Goal: Task Accomplishment & Management: Use online tool/utility

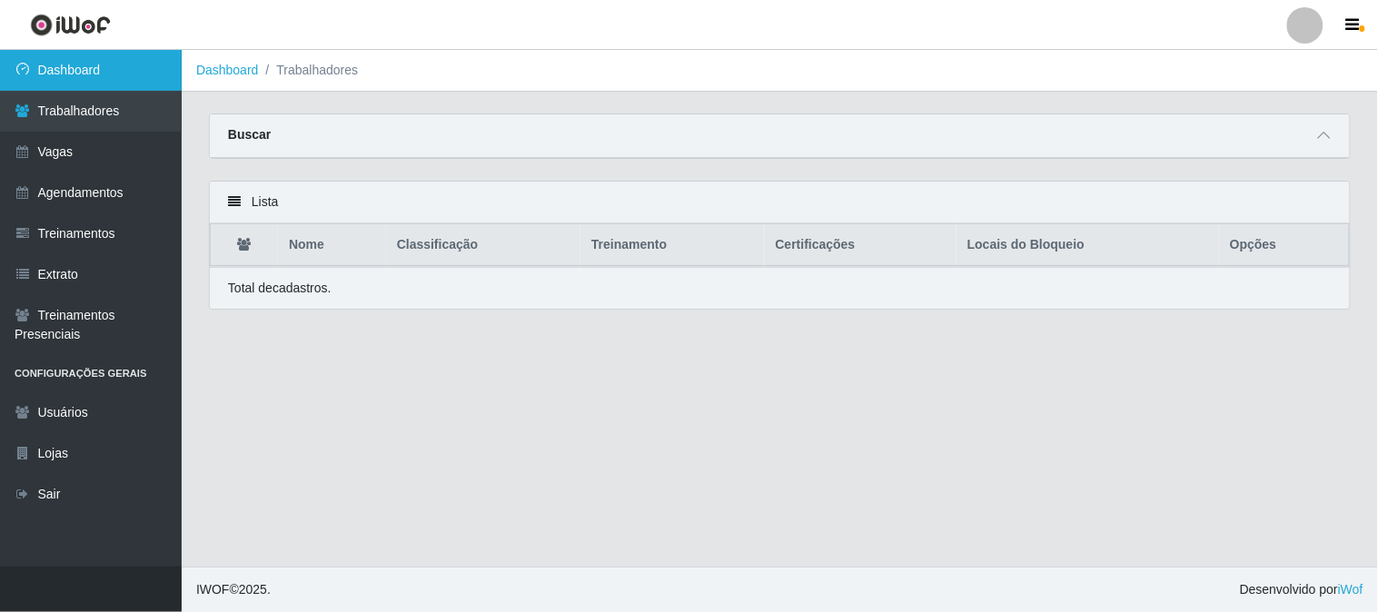
click at [89, 75] on link "Dashboard" at bounding box center [91, 70] width 182 height 41
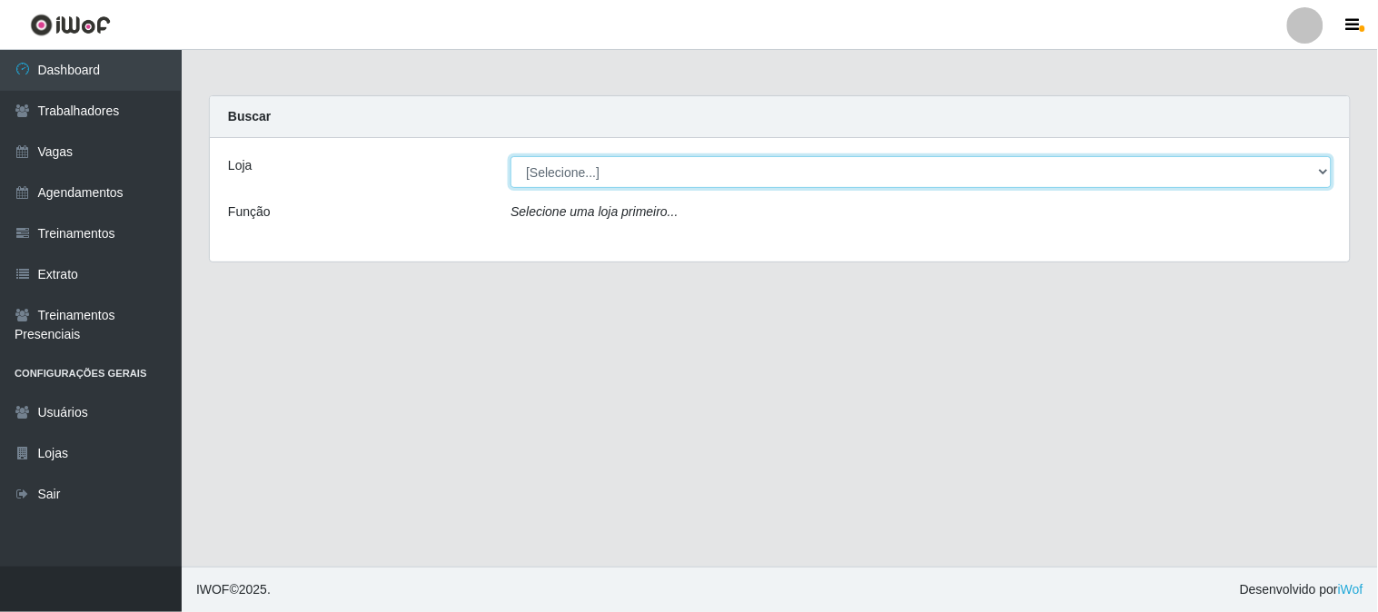
drag, startPoint x: 588, startPoint y: 169, endPoint x: 588, endPoint y: 183, distance: 13.6
click at [588, 169] on select "[Selecione...] Sapore D'italia" at bounding box center [920, 172] width 821 height 32
select select "266"
click at [510, 156] on select "[Selecione...] Sapore D'italia" at bounding box center [920, 172] width 821 height 32
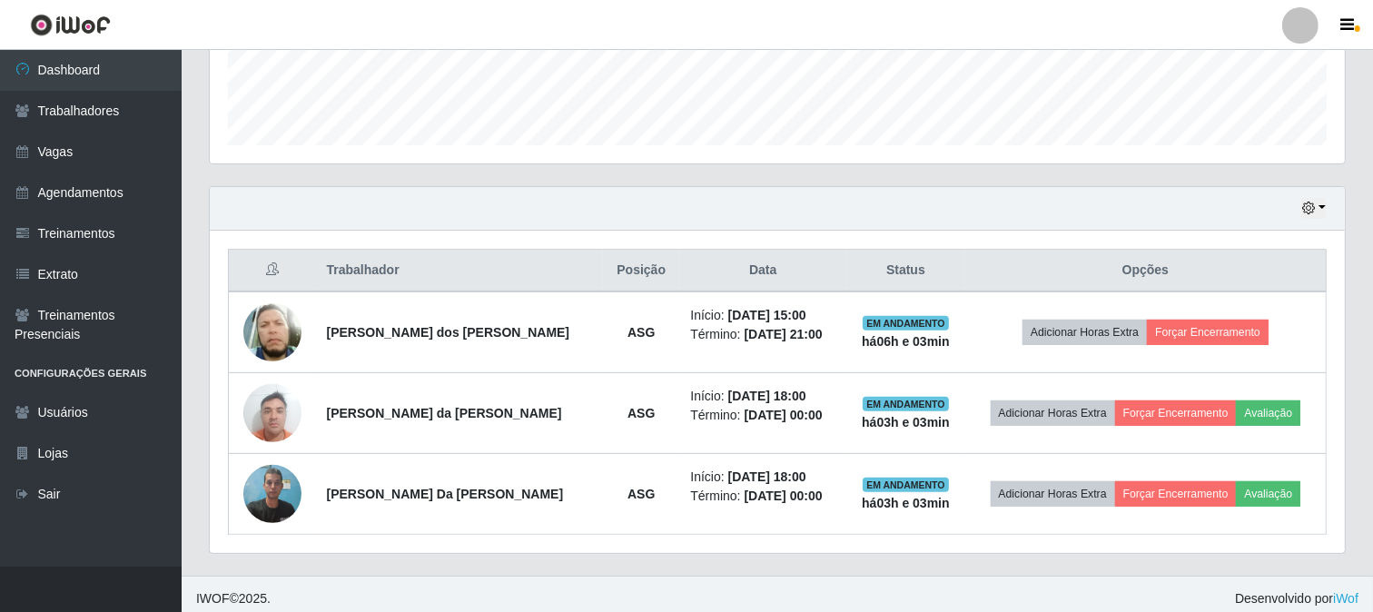
scroll to position [513, 0]
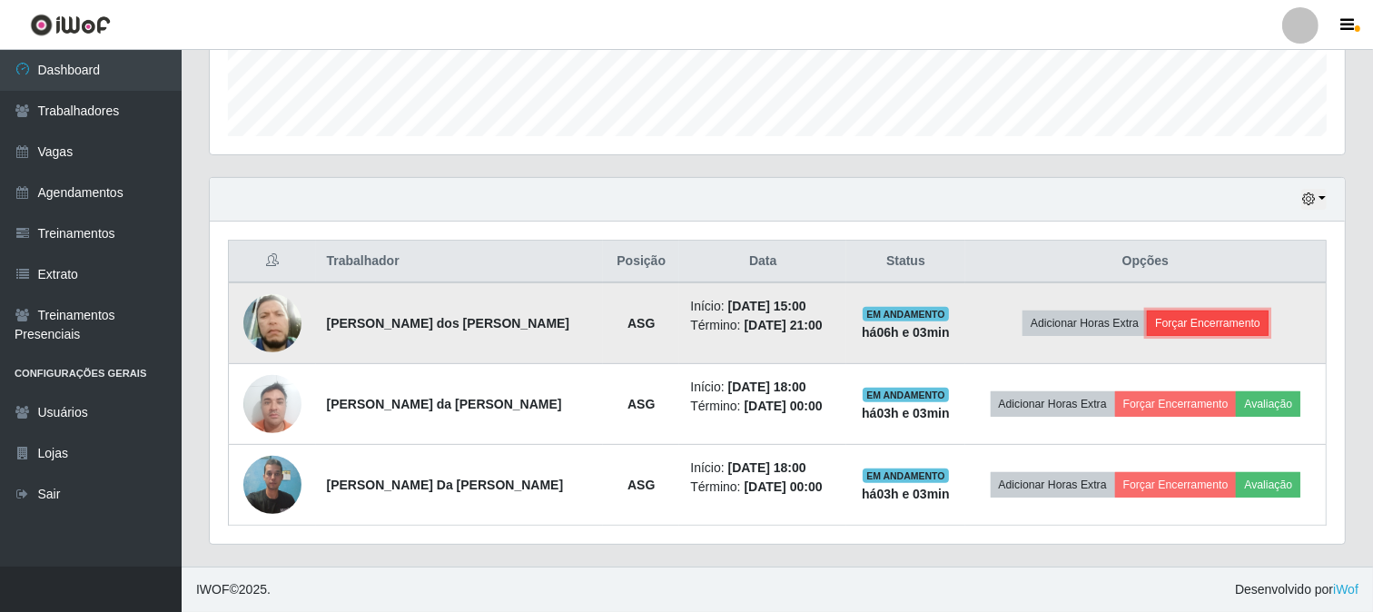
click at [1194, 328] on button "Forçar Encerramento" at bounding box center [1208, 323] width 122 height 25
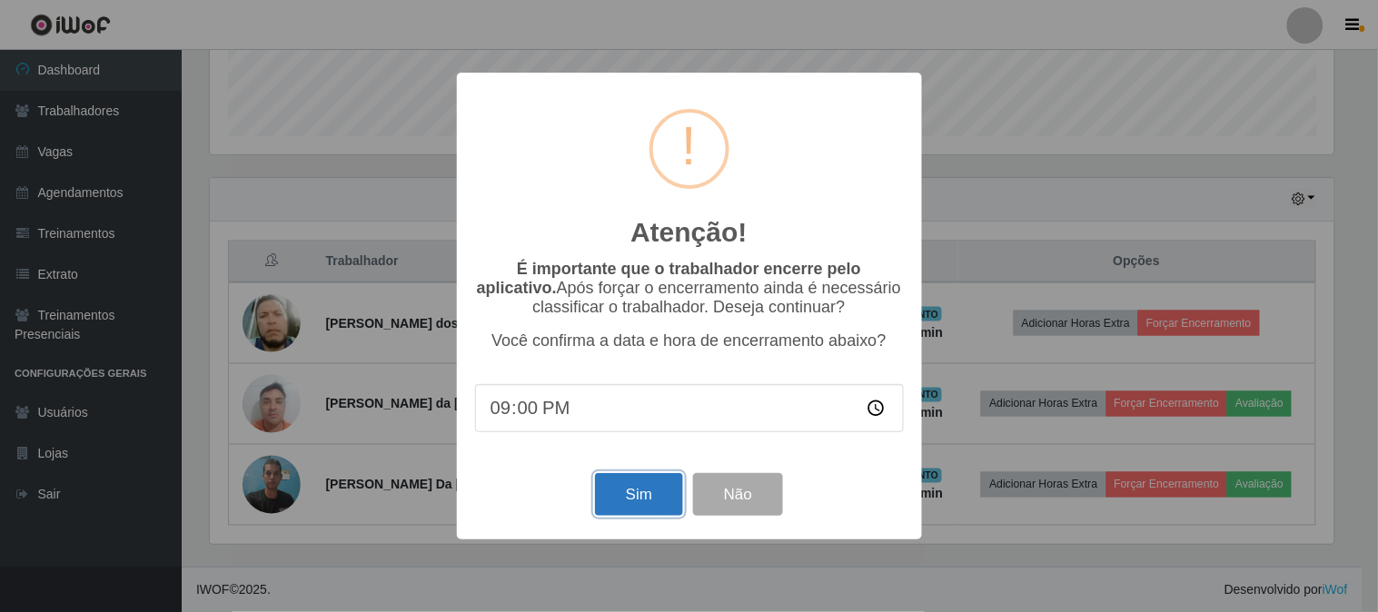
click at [658, 490] on button "Sim" at bounding box center [639, 494] width 88 height 43
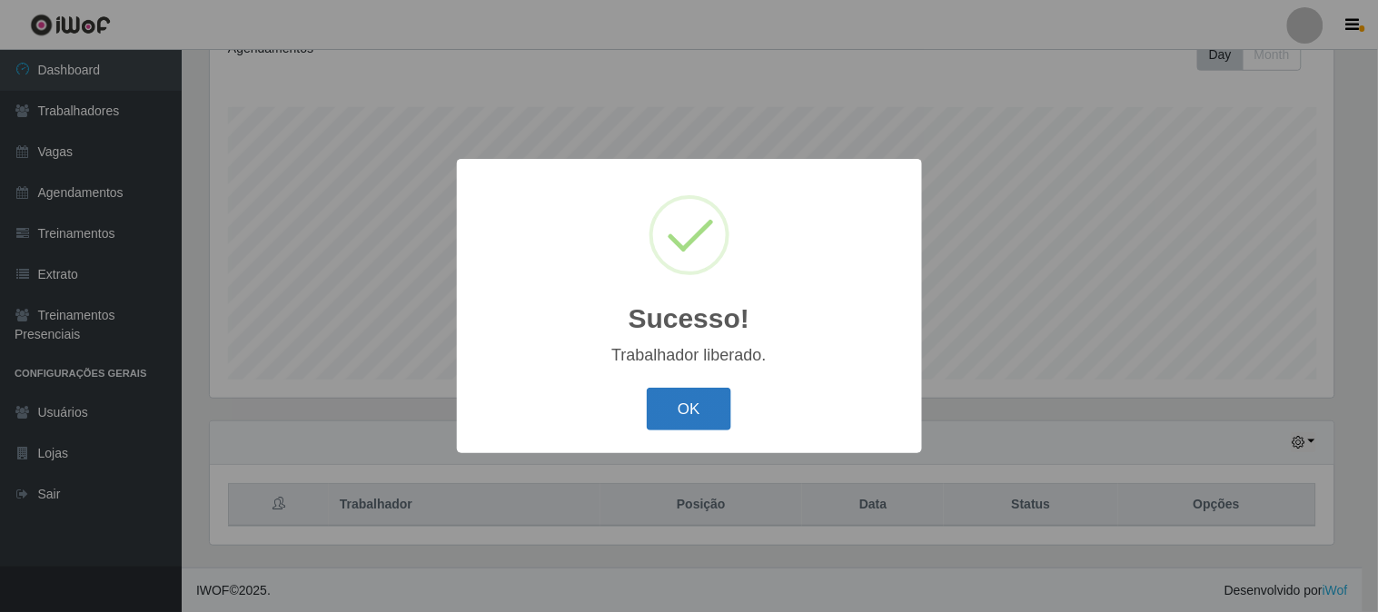
click at [687, 422] on button "OK" at bounding box center [689, 409] width 84 height 43
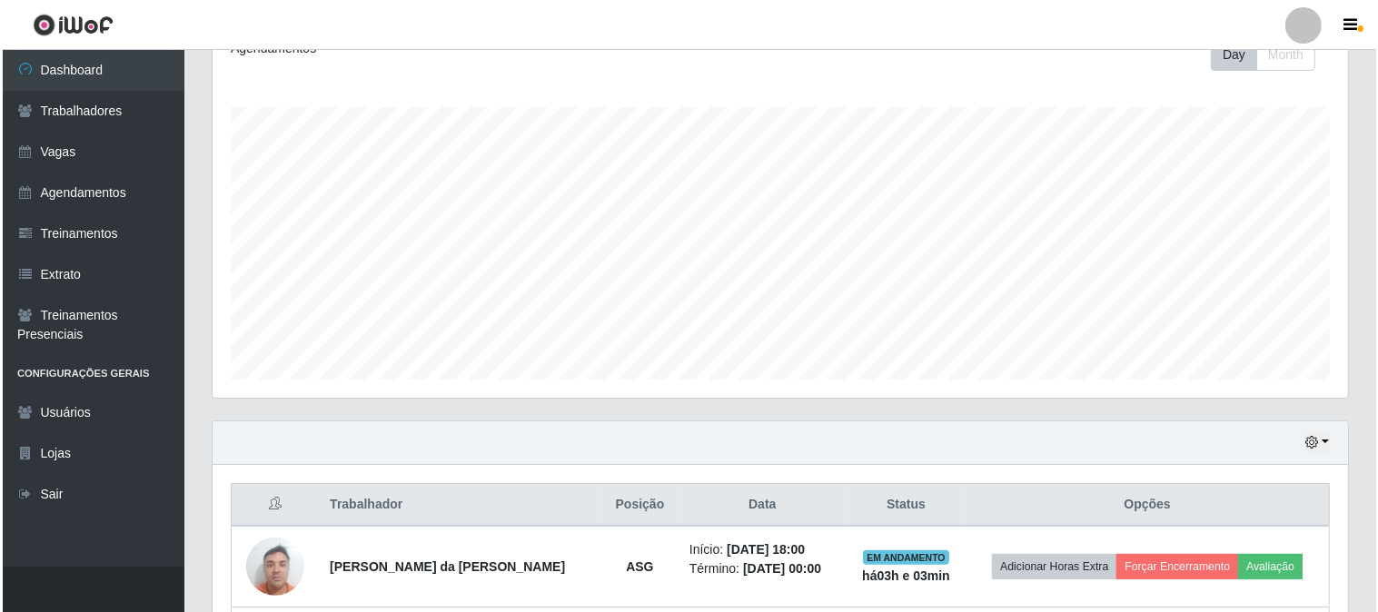
scroll to position [432, 0]
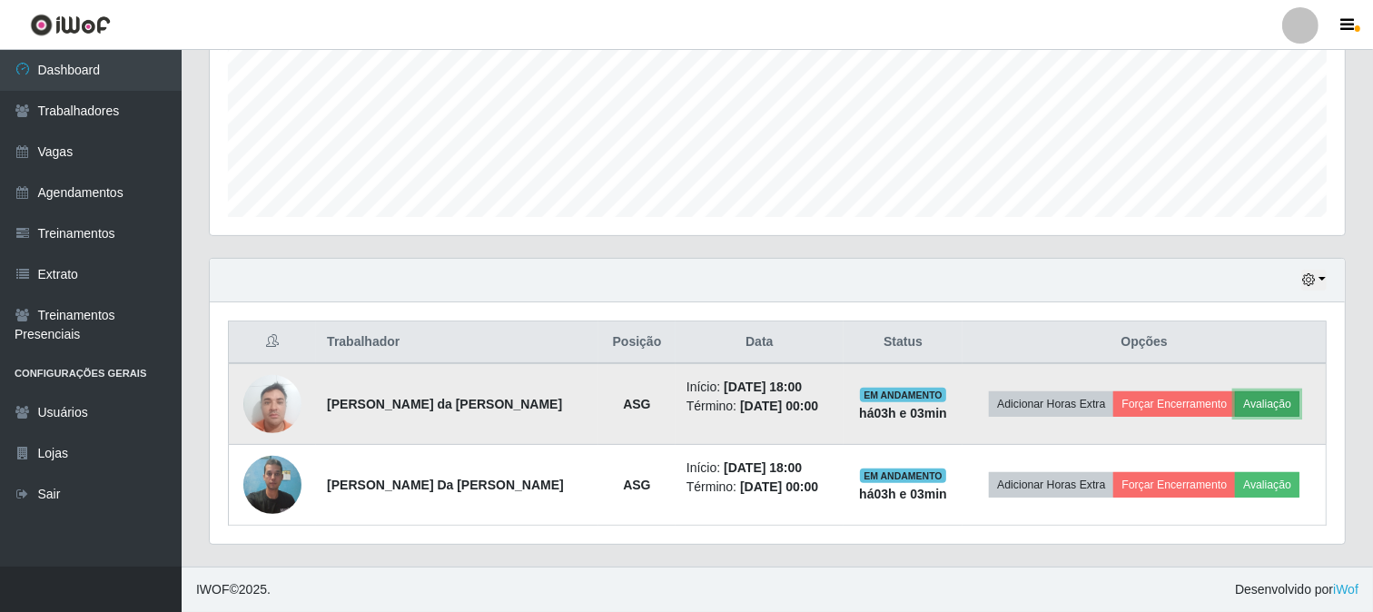
click at [1285, 401] on button "Avaliação" at bounding box center [1267, 403] width 64 height 25
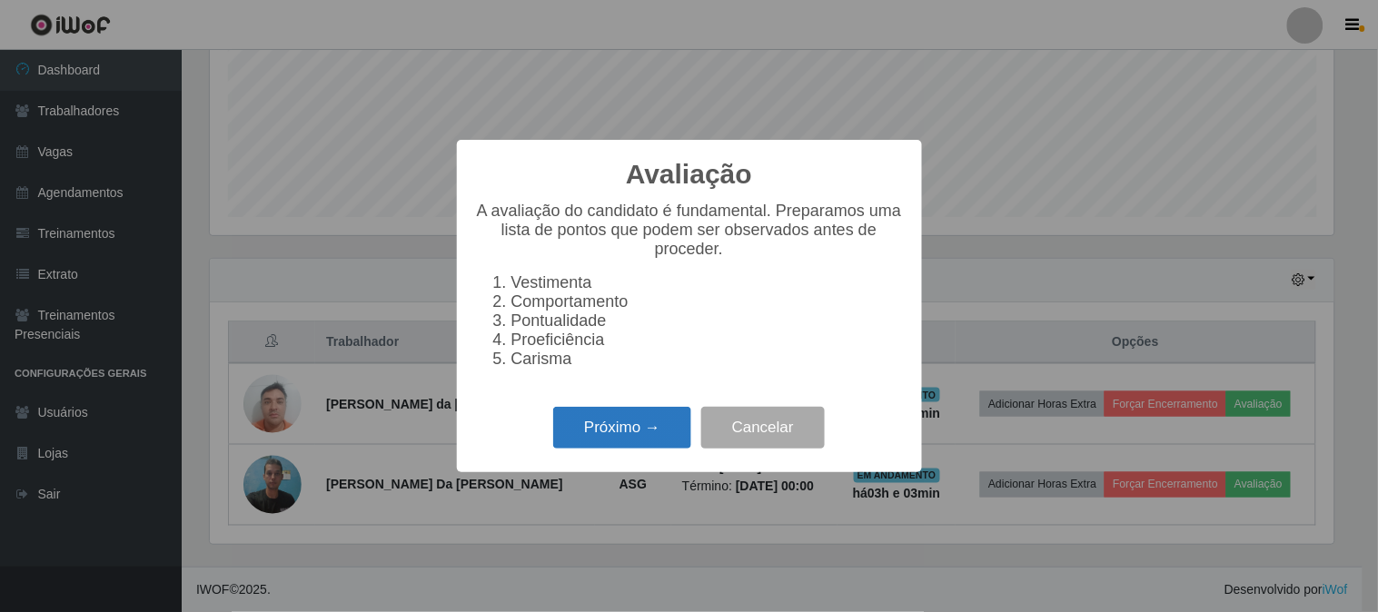
click at [657, 425] on button "Próximo →" at bounding box center [622, 428] width 138 height 43
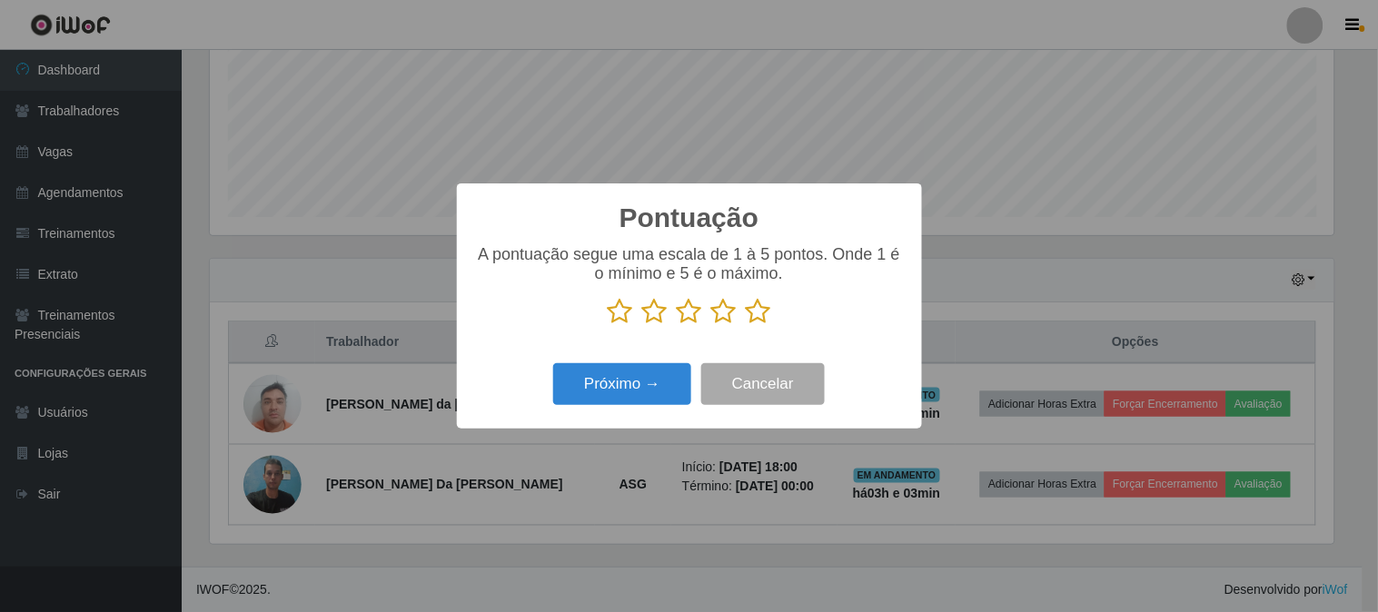
click at [749, 315] on icon at bounding box center [758, 311] width 25 height 27
click at [746, 325] on input "radio" at bounding box center [746, 325] width 0 height 0
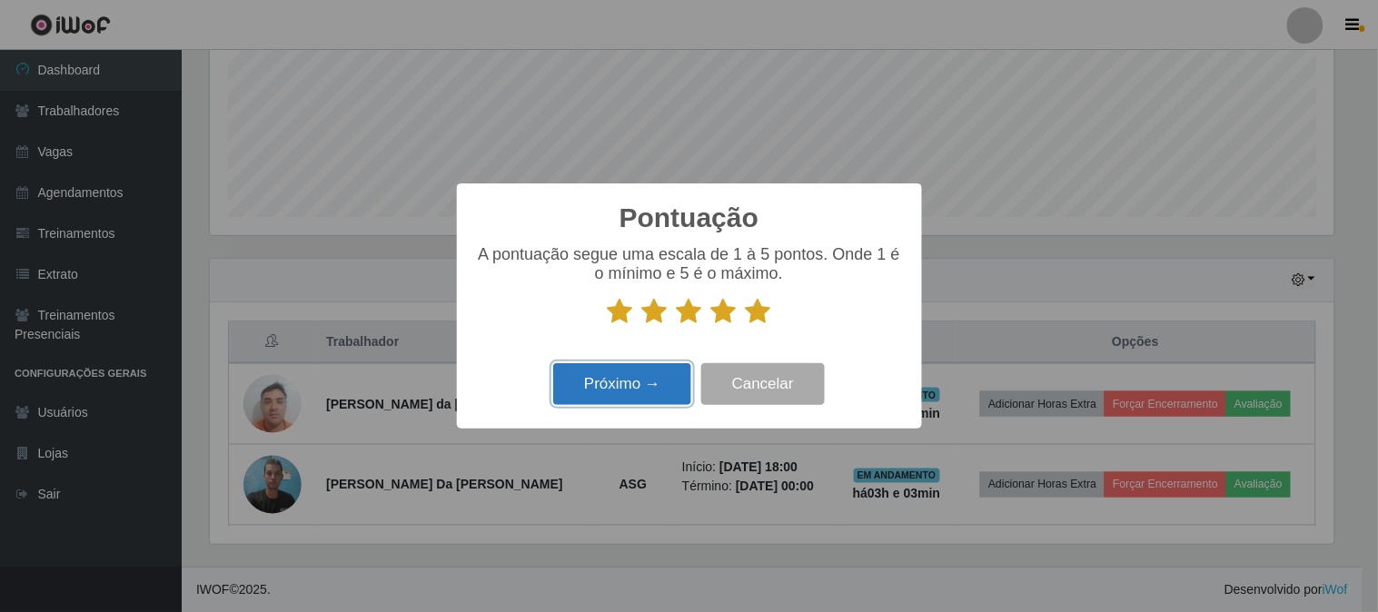
click at [648, 381] on button "Próximo →" at bounding box center [622, 384] width 138 height 43
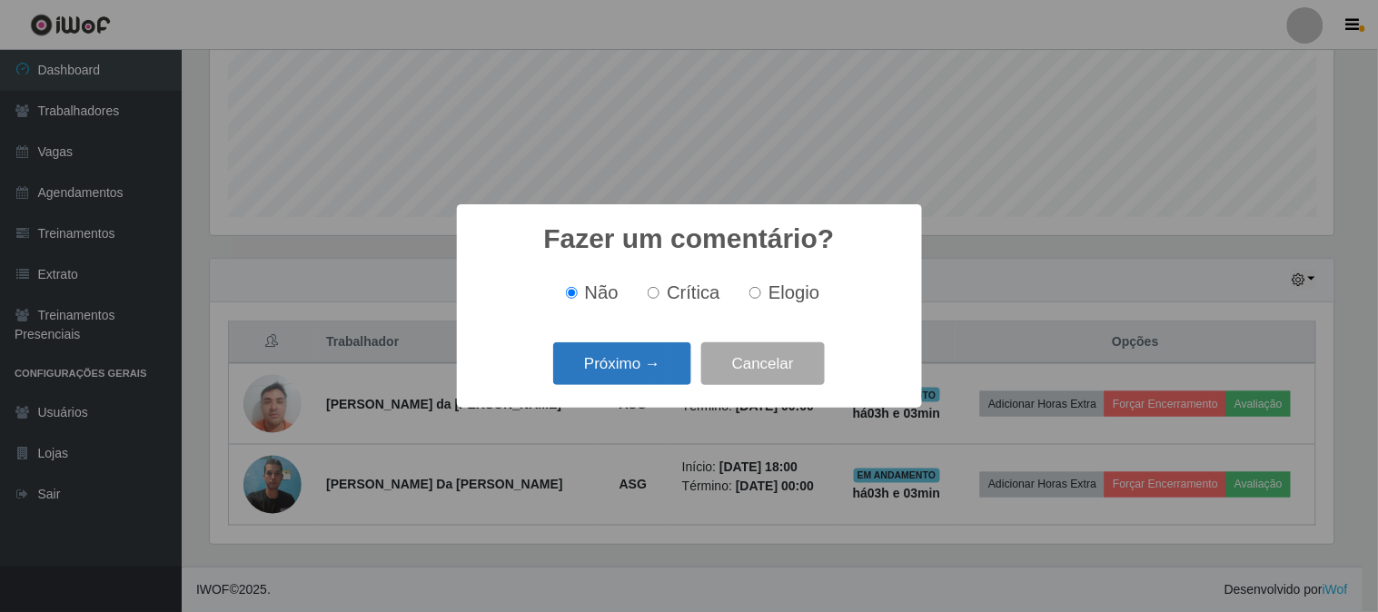
drag, startPoint x: 641, startPoint y: 387, endPoint x: 649, endPoint y: 376, distance: 13.1
click at [643, 385] on div "Próximo → Cancelar" at bounding box center [689, 364] width 429 height 52
click at [649, 376] on button "Próximo →" at bounding box center [622, 363] width 138 height 43
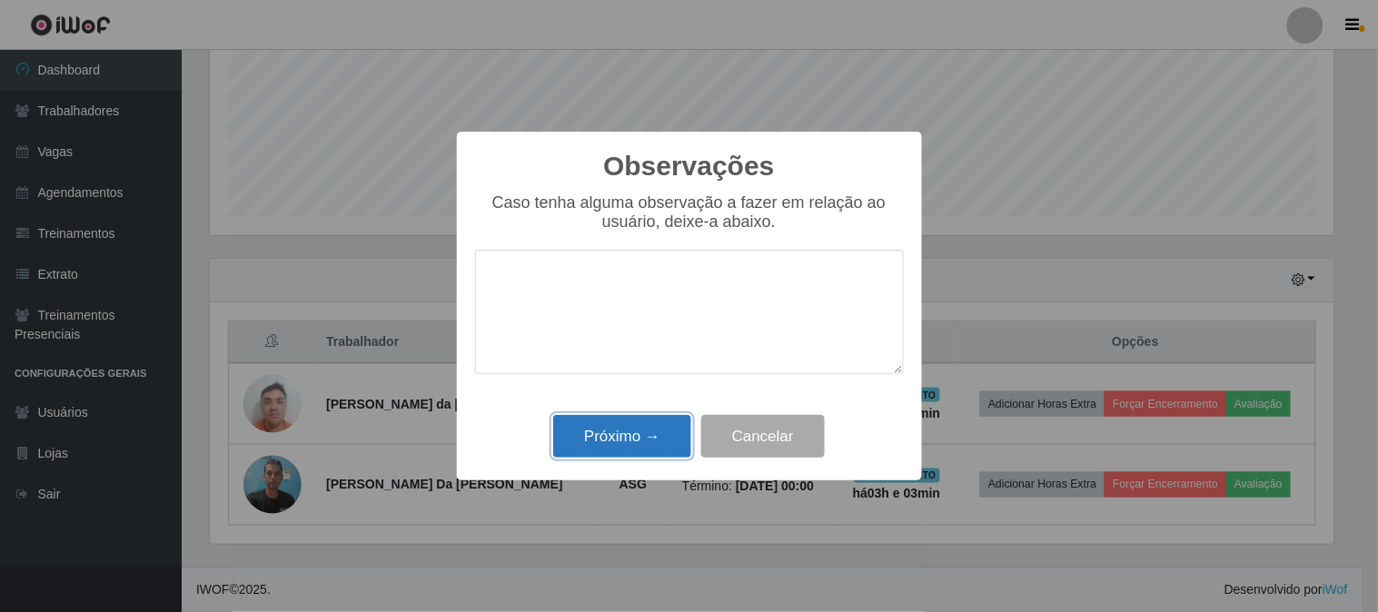
click at [645, 440] on button "Próximo →" at bounding box center [622, 436] width 138 height 43
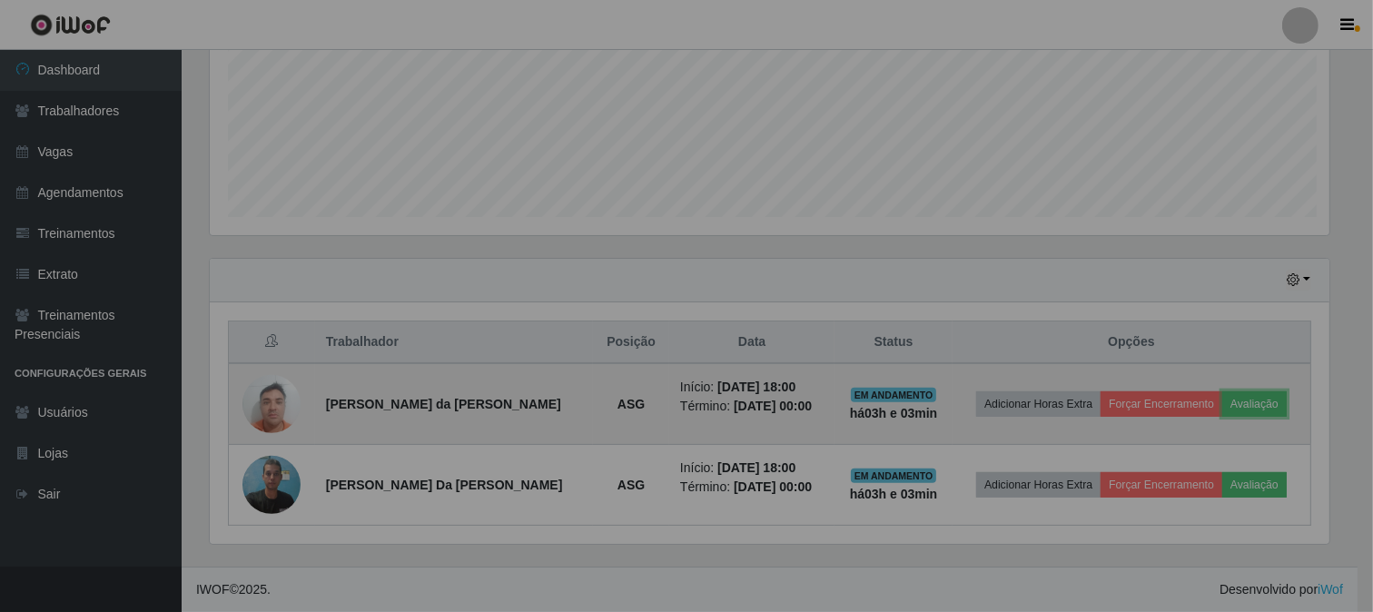
scroll to position [376, 1135]
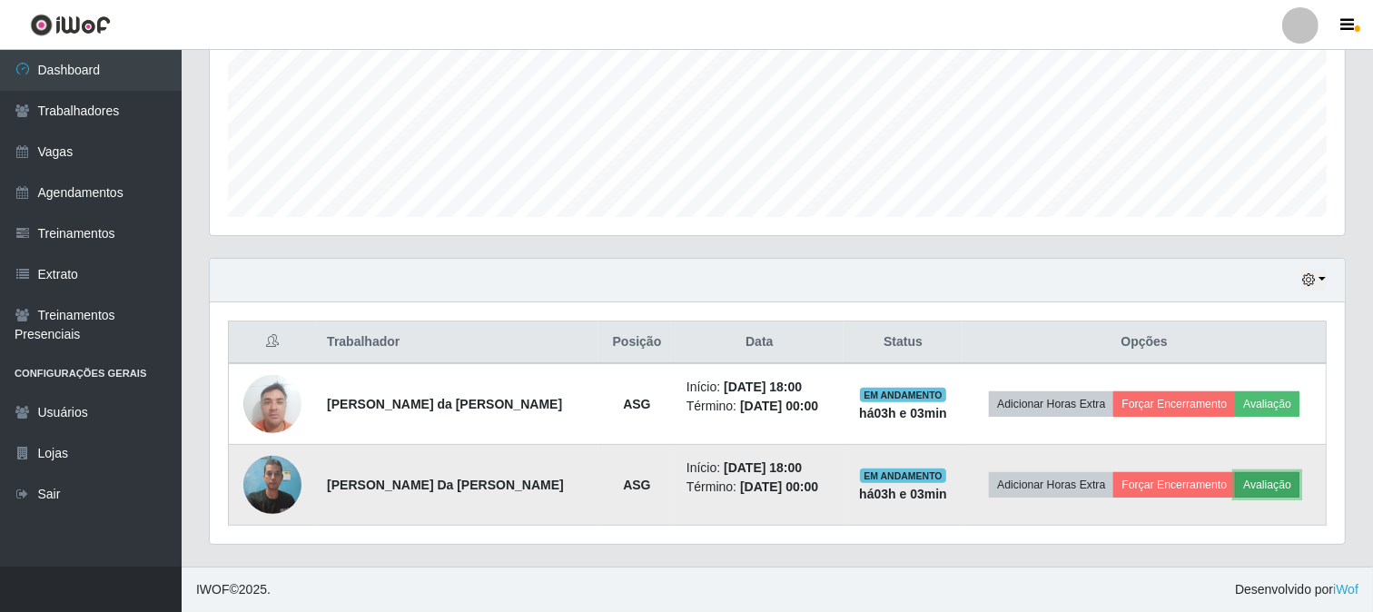
click at [1258, 488] on button "Avaliação" at bounding box center [1267, 484] width 64 height 25
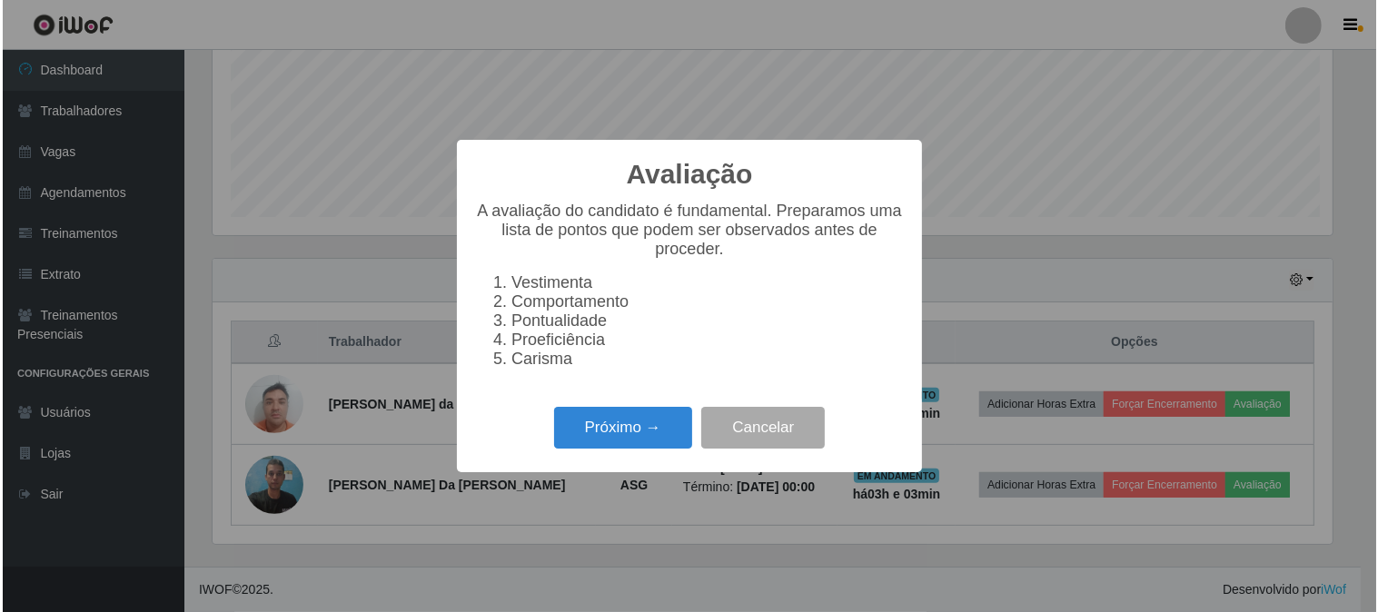
scroll to position [376, 1124]
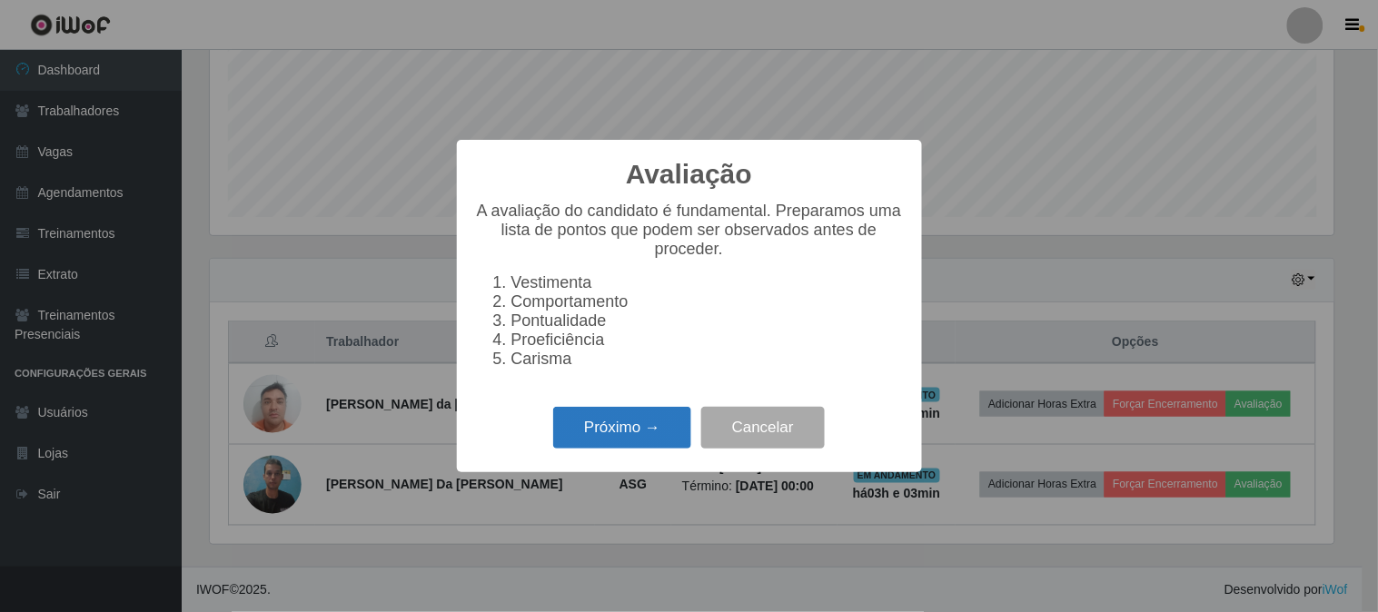
click at [599, 439] on button "Próximo →" at bounding box center [622, 428] width 138 height 43
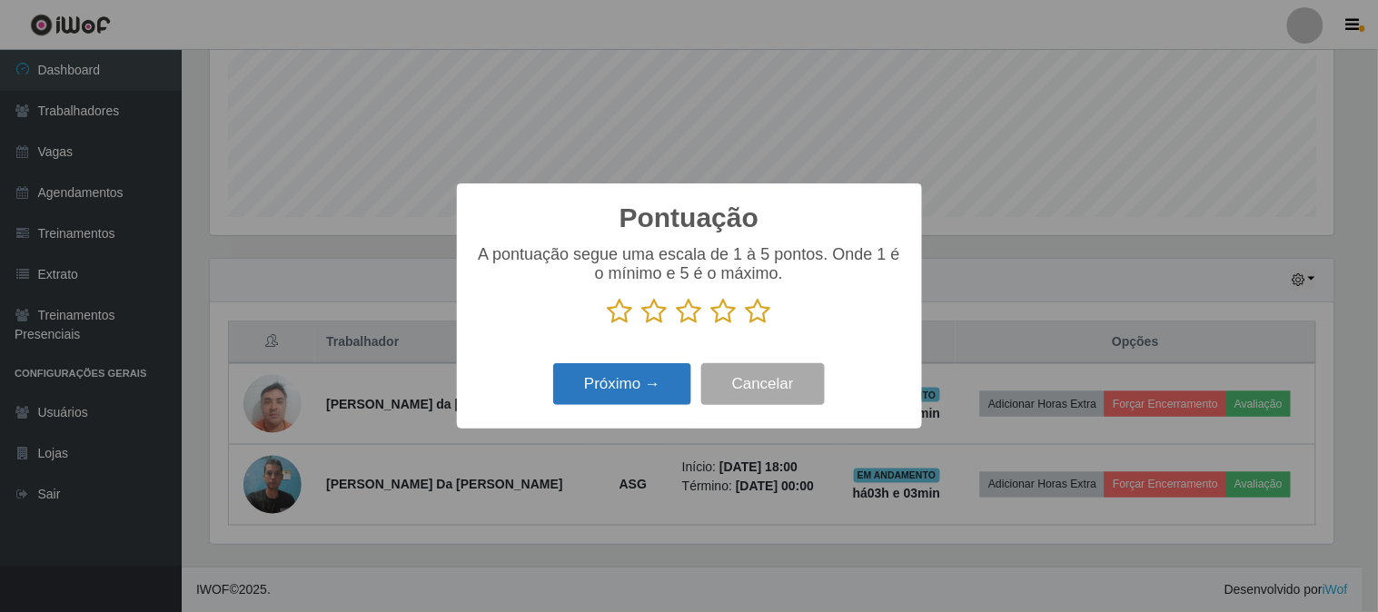
drag, startPoint x: 764, startPoint y: 313, endPoint x: 639, endPoint y: 371, distance: 137.0
click at [757, 316] on icon at bounding box center [758, 311] width 25 height 27
click at [746, 325] on input "radio" at bounding box center [746, 325] width 0 height 0
click at [625, 388] on button "Próximo →" at bounding box center [622, 384] width 138 height 43
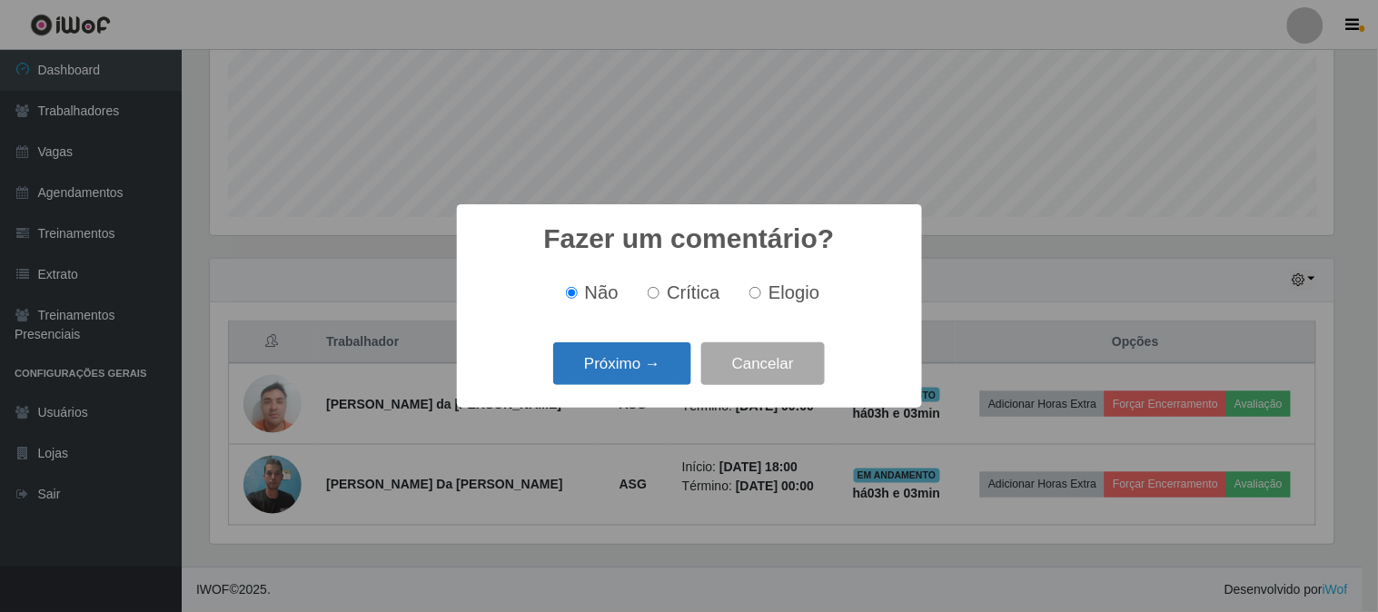
click at [641, 375] on button "Próximo →" at bounding box center [622, 363] width 138 height 43
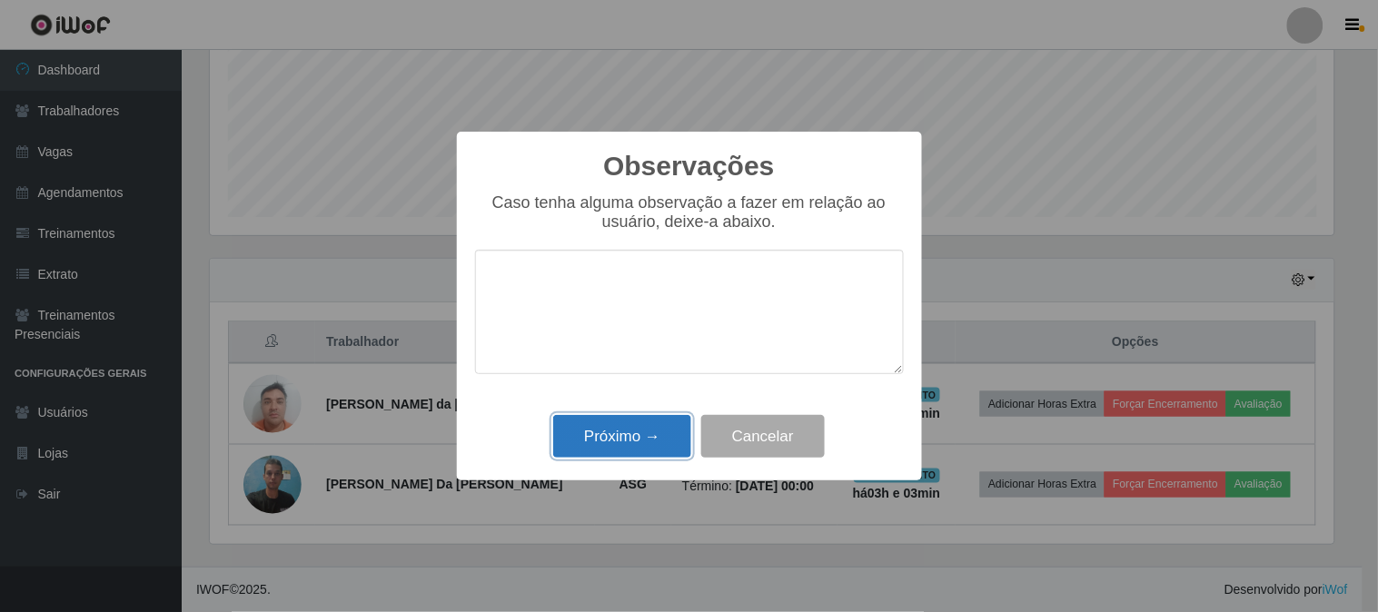
click at [624, 424] on button "Próximo →" at bounding box center [622, 436] width 138 height 43
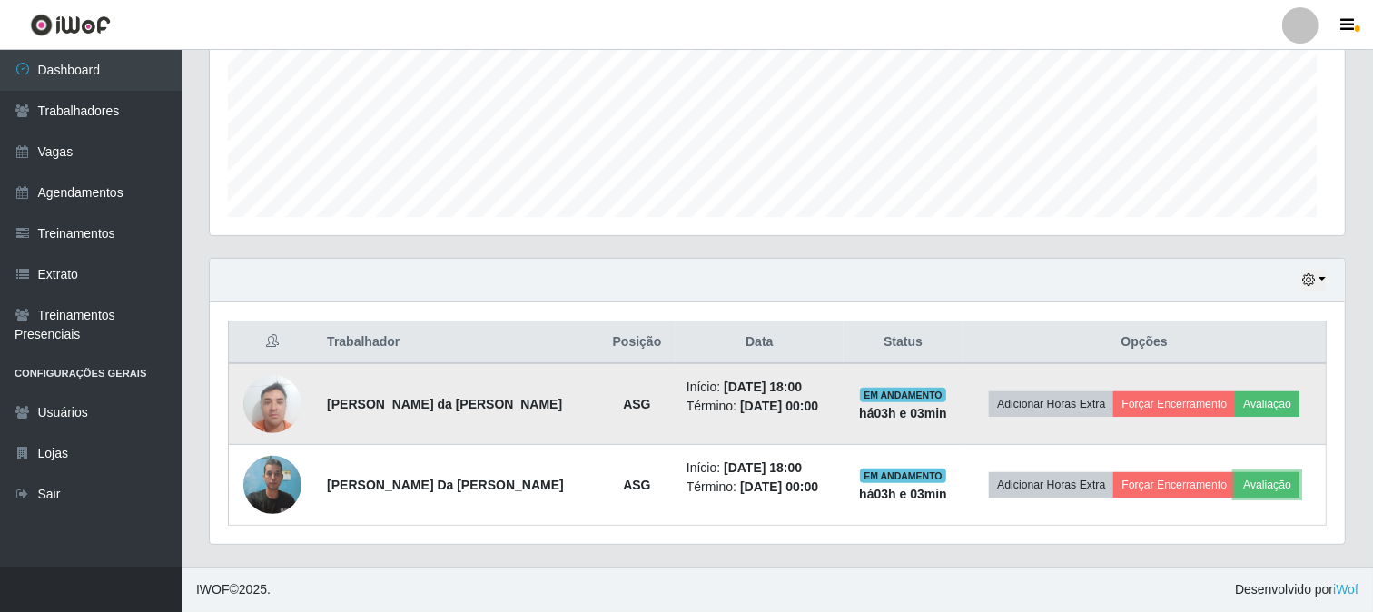
scroll to position [376, 1135]
